Goal: Task Accomplishment & Management: Complete application form

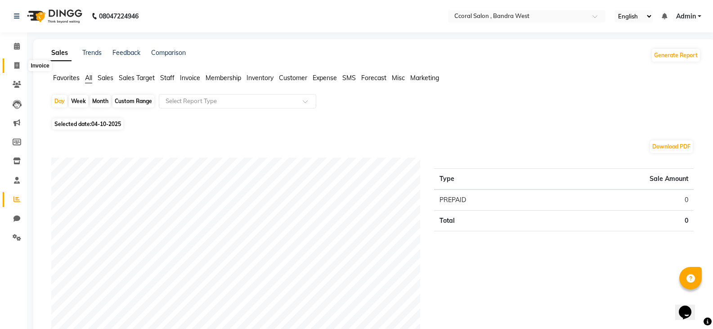
click at [22, 65] on span at bounding box center [17, 66] width 16 height 10
select select "service"
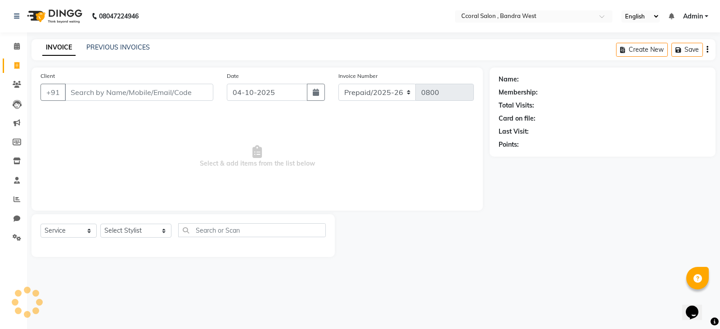
click at [85, 84] on input "Client" at bounding box center [139, 92] width 148 height 17
type input "tan"
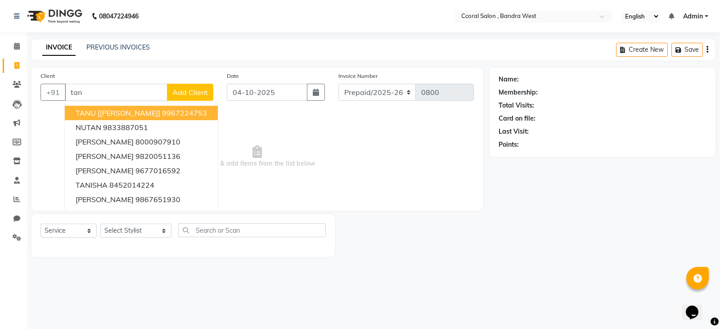
drag, startPoint x: 94, startPoint y: 93, endPoint x: 0, endPoint y: 67, distance: 97.6
click at [0, 67] on app-home "08047224946 Select Location × Ccoral Salon , Bandra West English ENGLISH Españo…" at bounding box center [360, 135] width 720 height 270
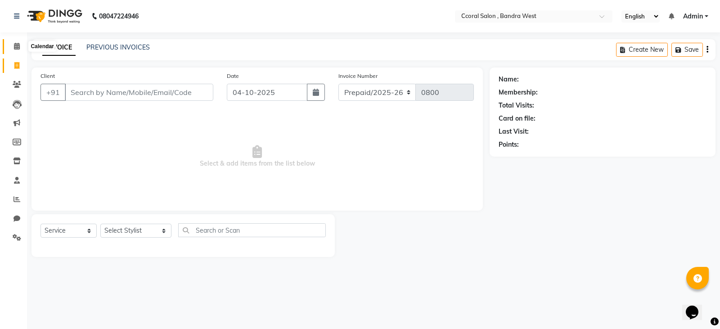
click at [14, 44] on icon at bounding box center [17, 46] width 6 height 7
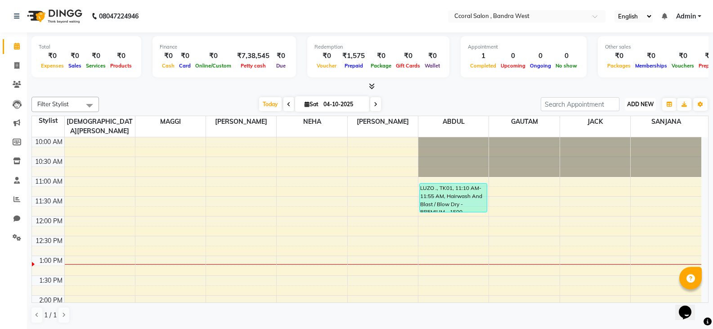
click at [644, 103] on span "ADD NEW" at bounding box center [640, 104] width 27 height 7
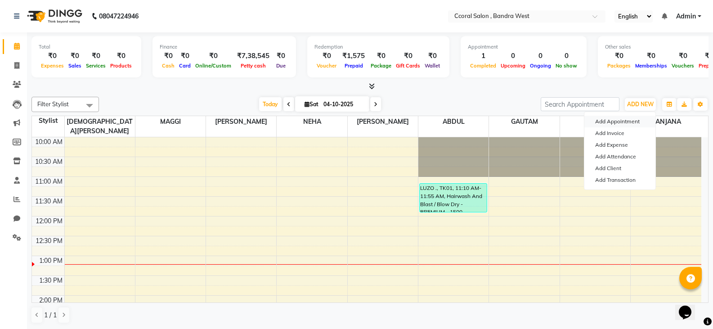
click at [609, 116] on button "Add Appointment" at bounding box center [619, 122] width 71 height 12
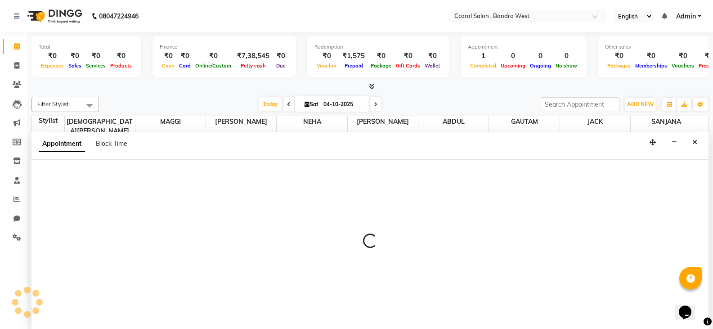
scroll to position [0, 0]
select select "660"
select select "tentative"
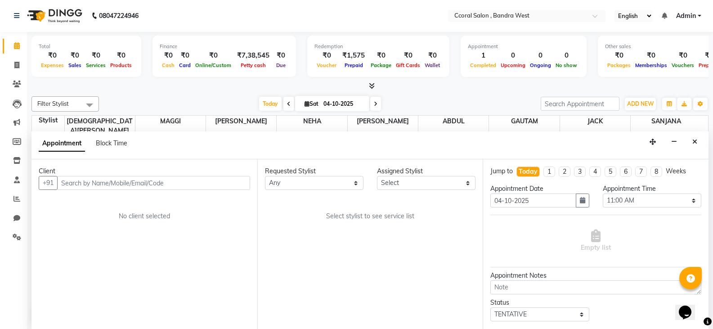
click at [113, 181] on input "text" at bounding box center [153, 183] width 193 height 14
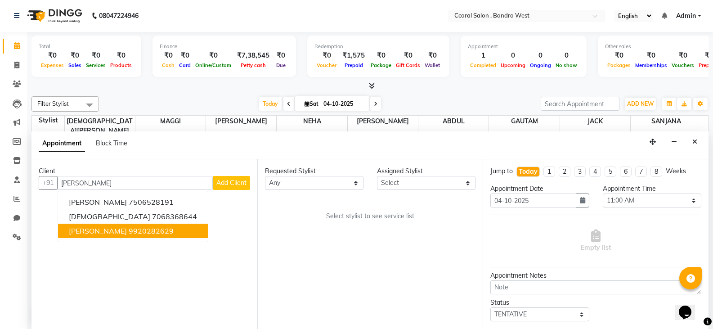
click at [140, 233] on ngb-highlight "9920282629" at bounding box center [151, 230] width 45 height 9
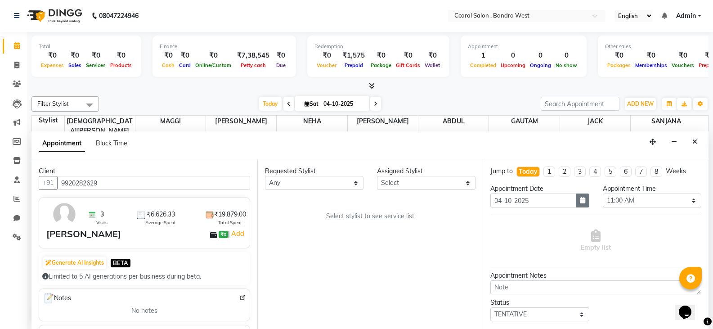
type input "9920282629"
click at [580, 197] on icon "button" at bounding box center [582, 200] width 5 height 6
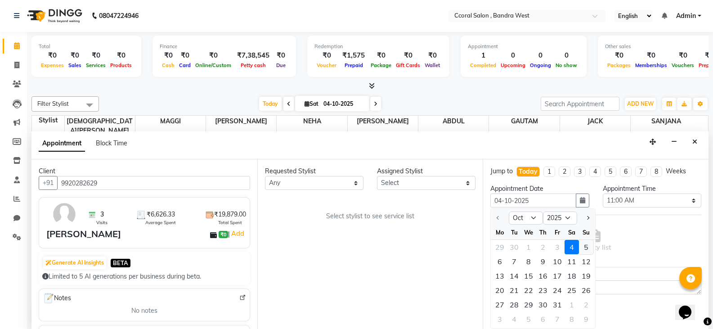
click at [585, 246] on div "5" at bounding box center [586, 247] width 14 height 14
type input "05-10-2025"
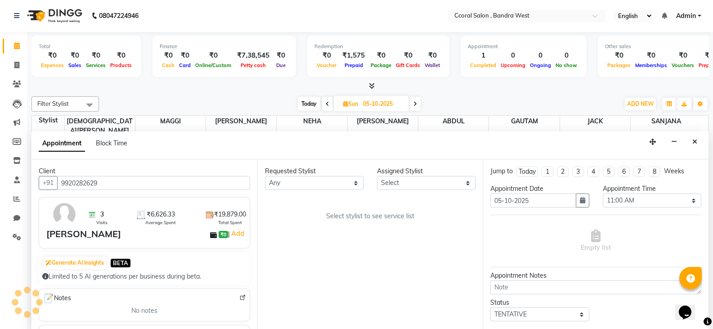
scroll to position [119, 0]
click at [625, 202] on select "Select 11:00 AM 11:15 AM 11:30 AM 11:45 AM 12:00 PM 12:15 PM 12:30 PM 12:45 PM …" at bounding box center [652, 200] width 99 height 14
select select "960"
click at [603, 193] on select "Select 11:00 AM 11:15 AM 11:30 AM 11:45 AM 12:00 PM 12:15 PM 12:30 PM 12:45 PM …" at bounding box center [652, 200] width 99 height 14
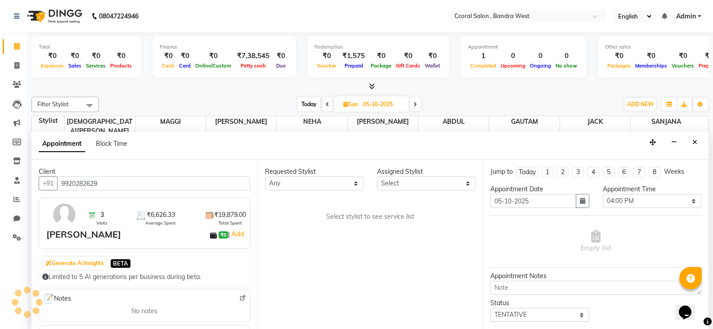
click at [349, 210] on div "Requested Stylist Any [PERSON_NAME] [PERSON_NAME] [PERSON_NAME] NEHA PALLAVI [P…" at bounding box center [370, 245] width 226 height 170
click at [353, 184] on select "Any [PERSON_NAME] [PERSON_NAME] [PERSON_NAME] NEHA PALLAVI [PERSON_NAME] [PERSO…" at bounding box center [314, 183] width 99 height 14
select select "71155"
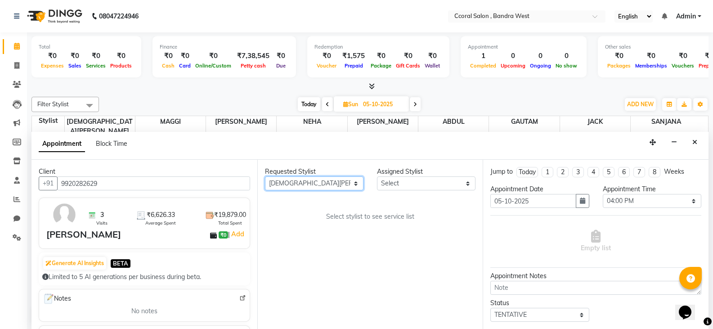
click at [265, 176] on select "Any [PERSON_NAME] [PERSON_NAME] [PERSON_NAME] NEHA PALLAVI [PERSON_NAME] [PERSO…" at bounding box center [314, 183] width 99 height 14
select select "71155"
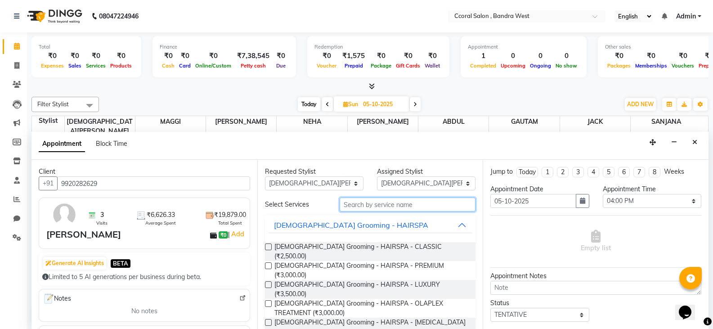
click at [372, 206] on input "text" at bounding box center [408, 204] width 136 height 14
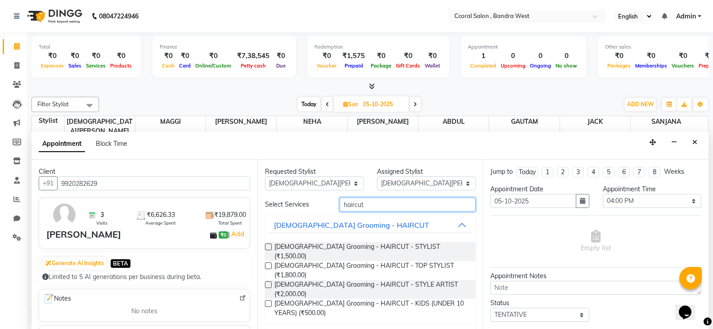
type input "haircut"
click at [267, 281] on label at bounding box center [268, 284] width 7 height 7
click at [267, 282] on input "checkbox" at bounding box center [268, 285] width 6 height 6
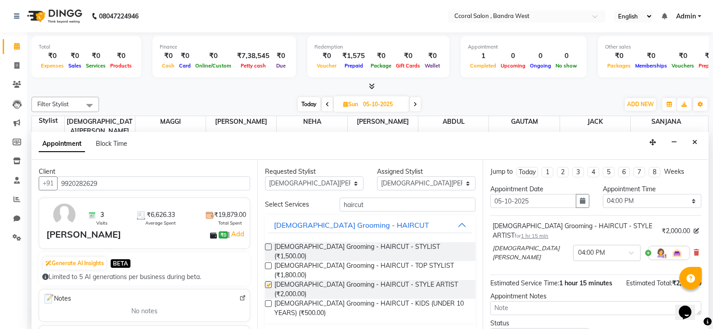
checkbox input "false"
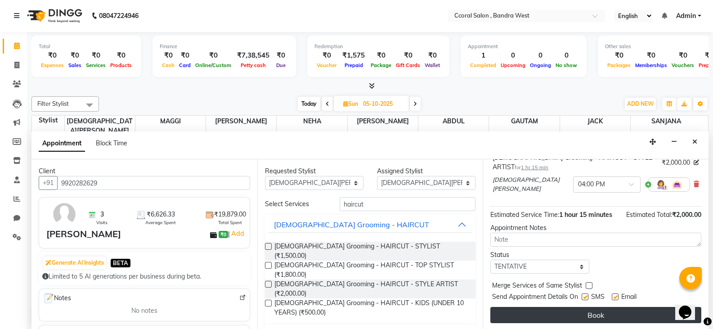
click at [528, 320] on button "Book" at bounding box center [595, 315] width 211 height 16
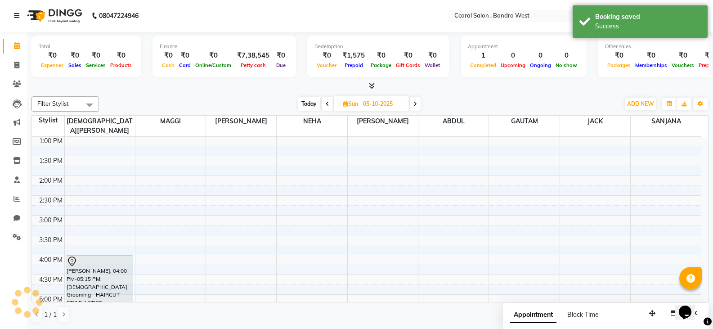
scroll to position [0, 0]
click at [640, 101] on span "ADD NEW" at bounding box center [640, 104] width 27 height 7
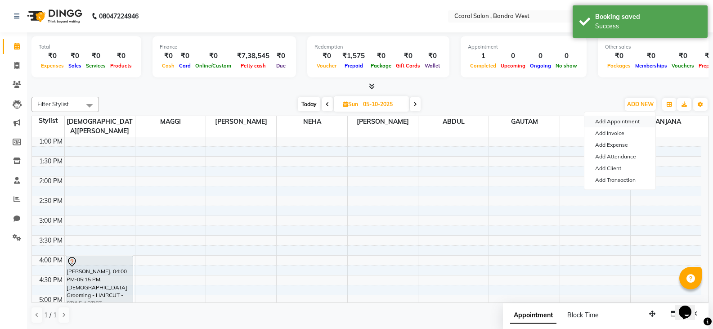
click at [625, 118] on button "Add Appointment" at bounding box center [619, 122] width 71 height 12
select select "660"
select select "tentative"
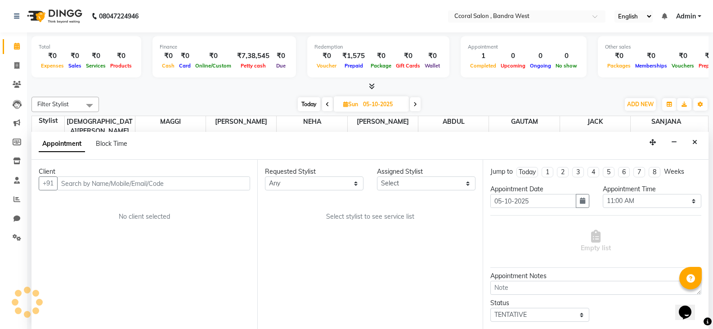
scroll to position [0, 0]
click at [580, 202] on icon "button" at bounding box center [582, 200] width 5 height 6
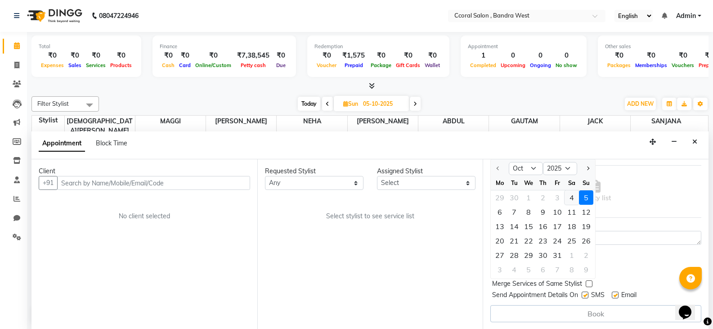
scroll to position [50, 0]
click at [582, 199] on div "5" at bounding box center [586, 197] width 14 height 14
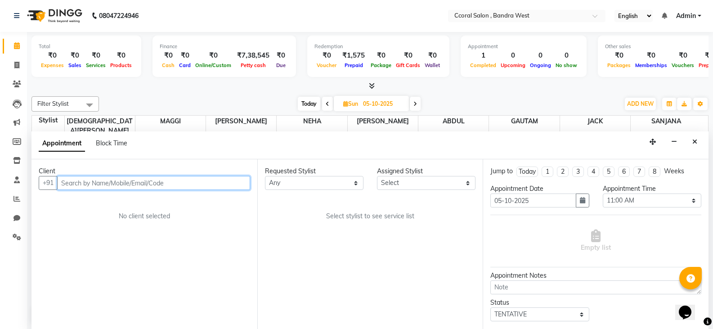
click at [216, 183] on input "text" at bounding box center [153, 183] width 193 height 14
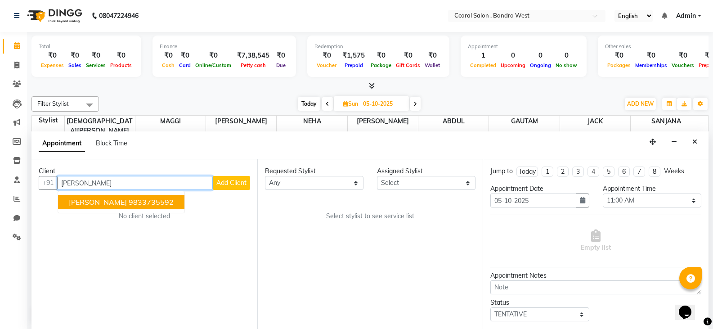
click at [87, 198] on span "[PERSON_NAME]" at bounding box center [98, 201] width 58 height 9
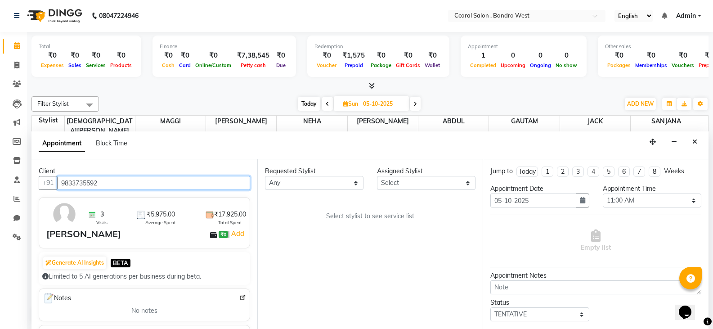
type input "9833735592"
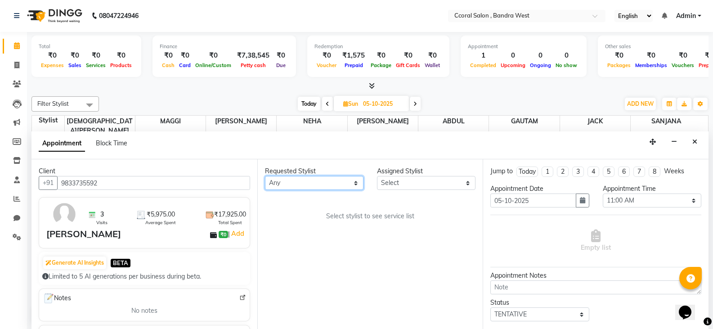
click at [361, 181] on select "Any [PERSON_NAME] [PERSON_NAME] [PERSON_NAME] NEHA PALLAVI [PERSON_NAME] [PERSO…" at bounding box center [314, 183] width 99 height 14
select select "71155"
click at [265, 176] on select "Any [PERSON_NAME] [PERSON_NAME] [PERSON_NAME] NEHA PALLAVI [PERSON_NAME] [PERSO…" at bounding box center [314, 183] width 99 height 14
select select "71155"
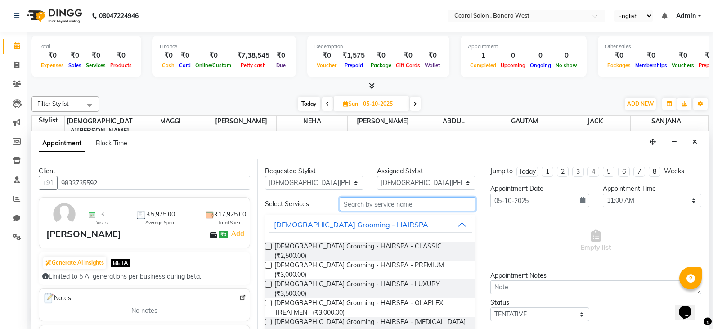
click at [363, 206] on input "text" at bounding box center [408, 204] width 136 height 14
type input "b"
type input "hairspa"
click at [269, 281] on label at bounding box center [268, 284] width 7 height 7
click at [269, 282] on input "checkbox" at bounding box center [268, 285] width 6 height 6
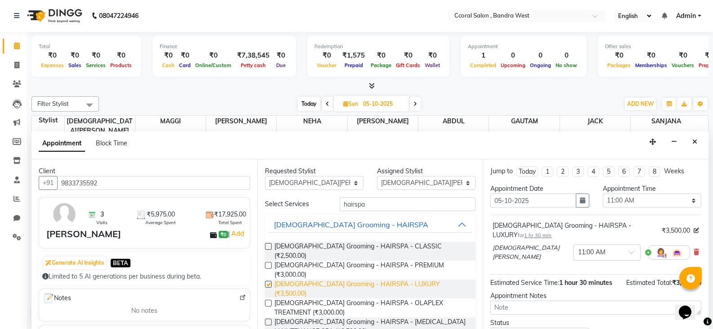
checkbox input "false"
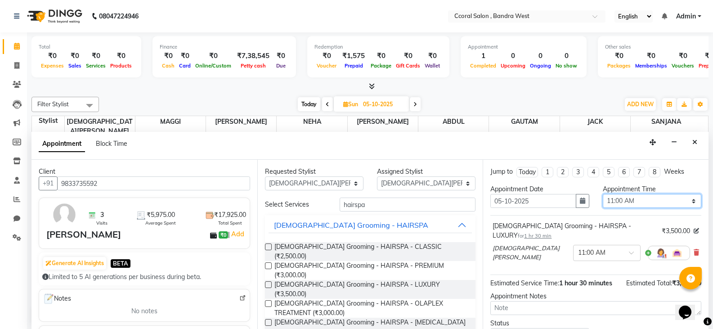
click at [651, 203] on select "Select 11:00 AM 11:15 AM 11:30 AM 11:45 AM 12:00 PM 12:15 PM 12:30 PM 12:45 PM …" at bounding box center [652, 201] width 99 height 14
select select "840"
click at [603, 194] on select "Select 11:00 AM 11:15 AM 11:30 AM 11:45 AM 12:00 PM 12:15 PM 12:30 PM 12:45 PM …" at bounding box center [652, 201] width 99 height 14
click at [580, 198] on icon "button" at bounding box center [582, 200] width 5 height 6
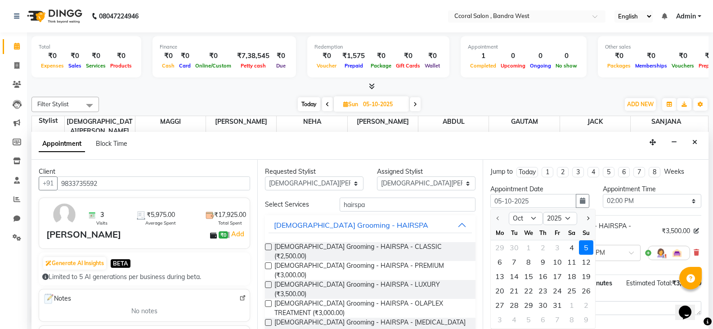
click at [589, 247] on div "5" at bounding box center [586, 247] width 14 height 14
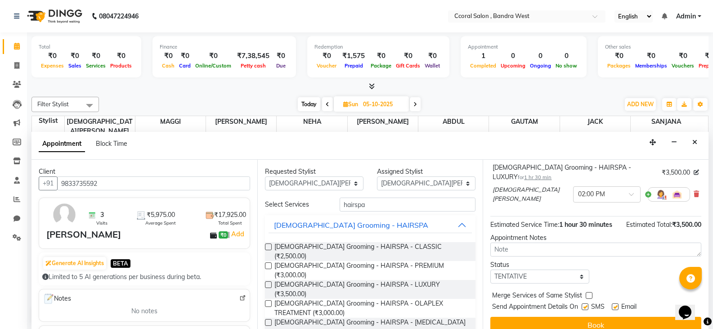
scroll to position [0, 0]
click at [566, 316] on button "Book" at bounding box center [595, 324] width 211 height 16
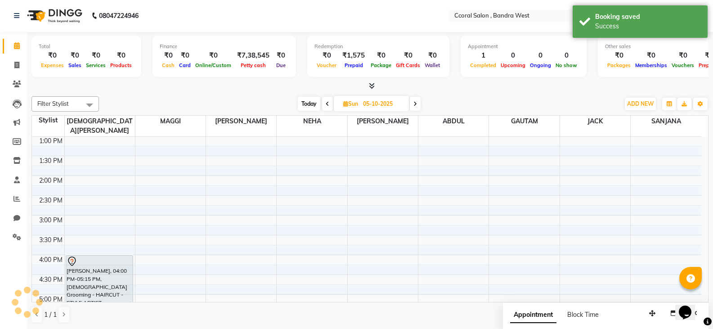
scroll to position [0, 0]
